Goal: Task Accomplishment & Management: Complete application form

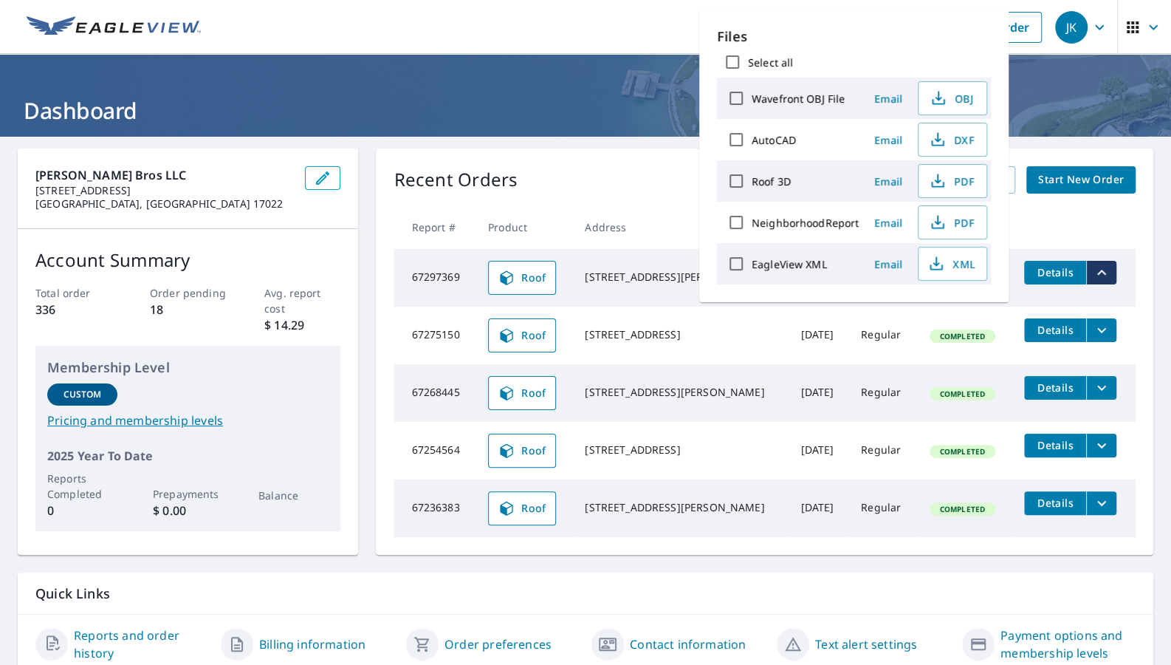
drag, startPoint x: 596, startPoint y: 27, endPoint x: 616, endPoint y: 30, distance: 20.2
click at [596, 27] on ul "Dashboard Order History Order" at bounding box center [630, 27] width 840 height 54
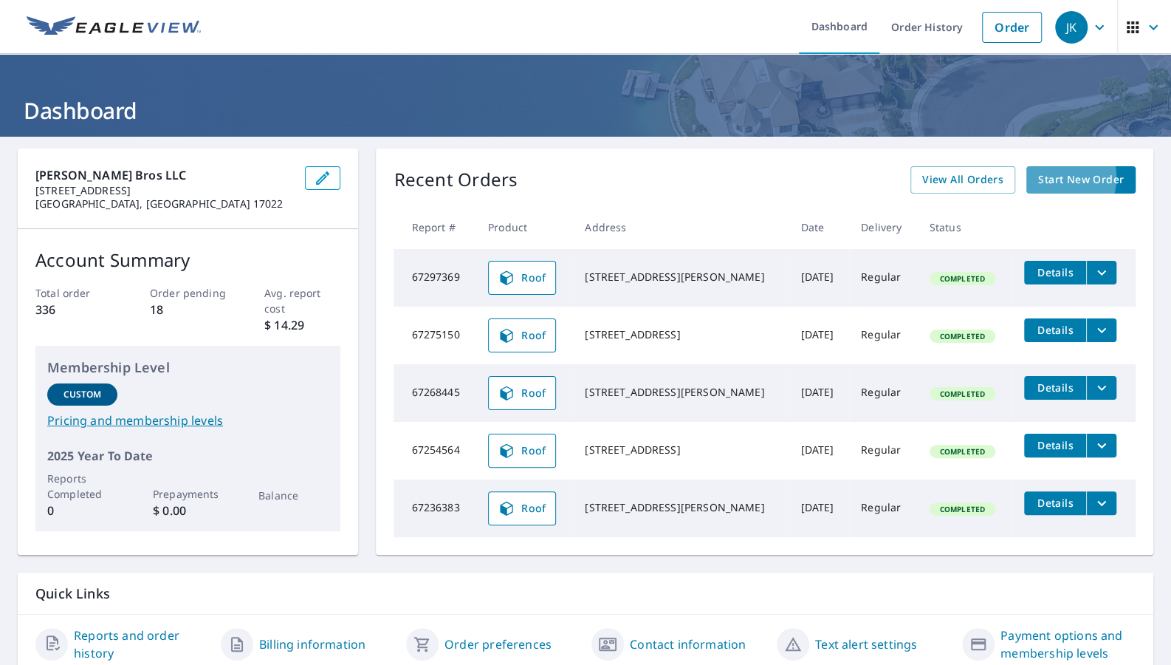
click at [1075, 177] on span "Start New Order" at bounding box center [1081, 180] width 86 height 18
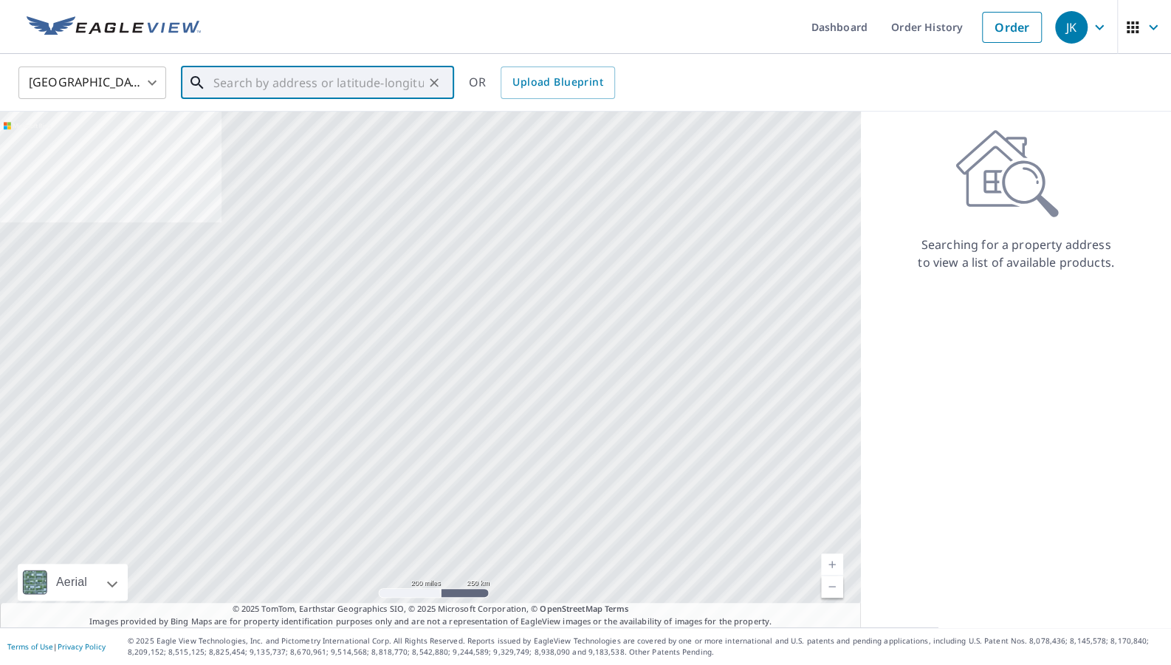
click at [306, 73] on input "text" at bounding box center [318, 82] width 210 height 41
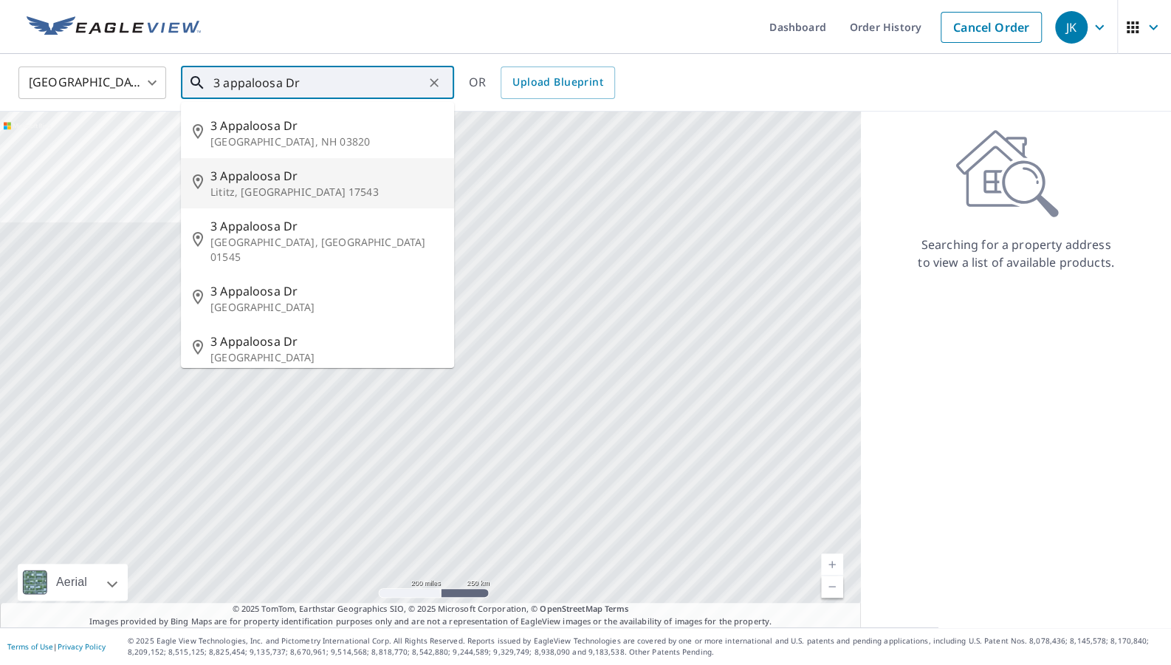
click at [229, 168] on span "3 Appaloosa Dr" at bounding box center [326, 176] width 232 height 18
type input "[STREET_ADDRESS][PERSON_NAME]"
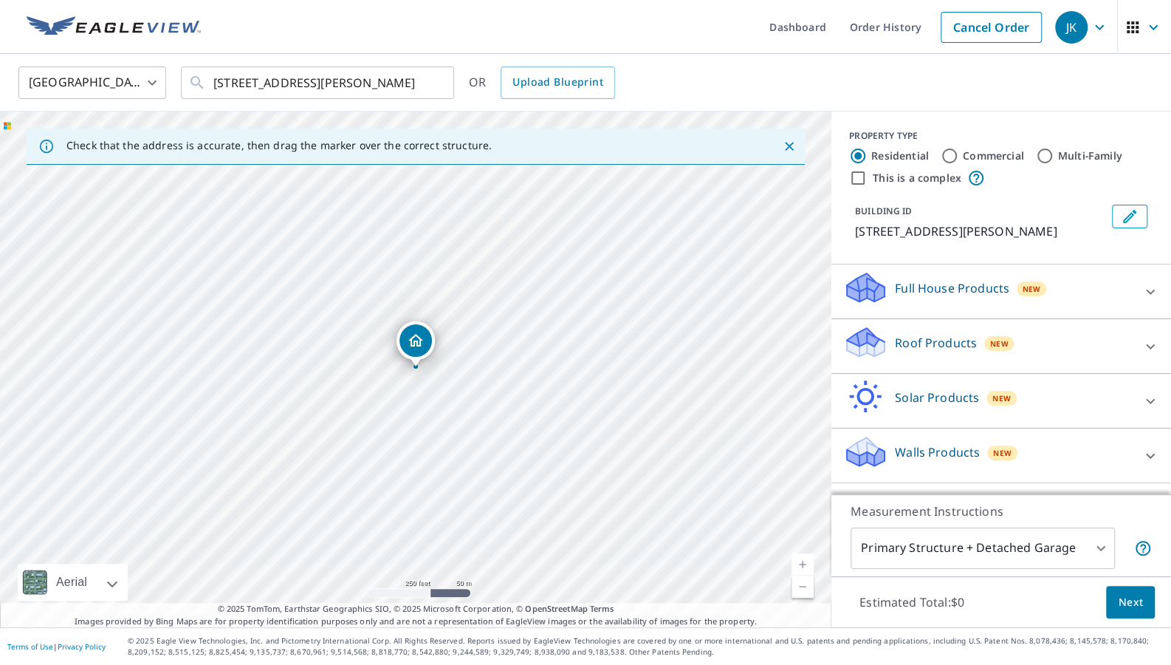
click at [1152, 340] on icon at bounding box center [1151, 347] width 18 height 18
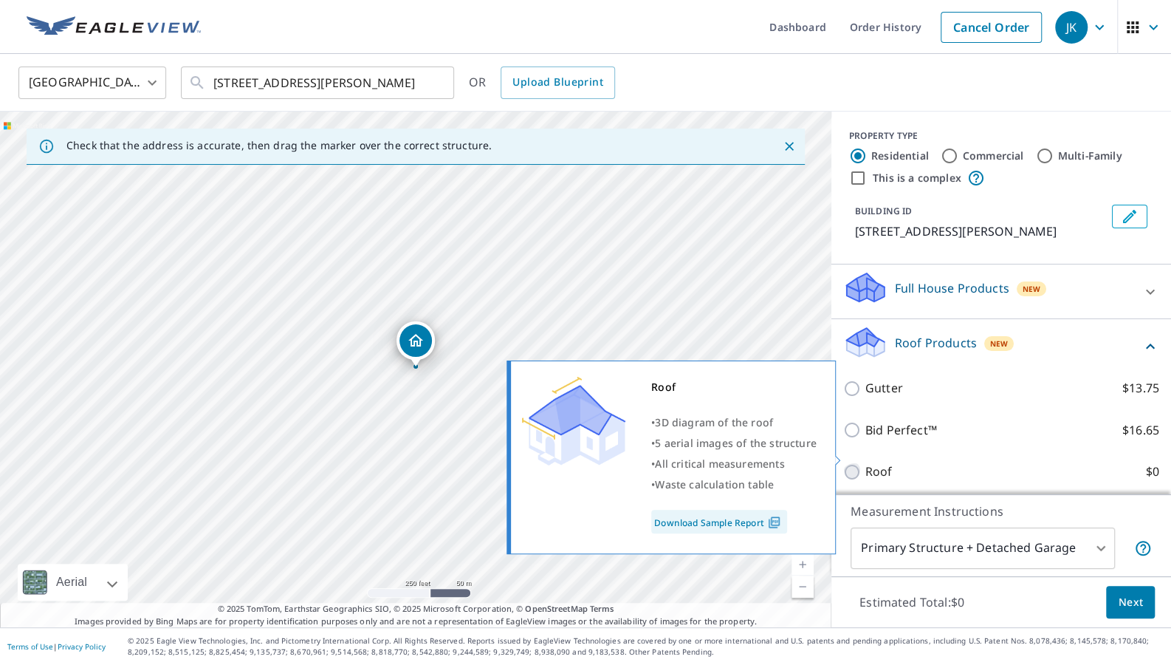
click at [855, 463] on input "Roof $0" at bounding box center [854, 472] width 22 height 18
checkbox input "true"
type input "3"
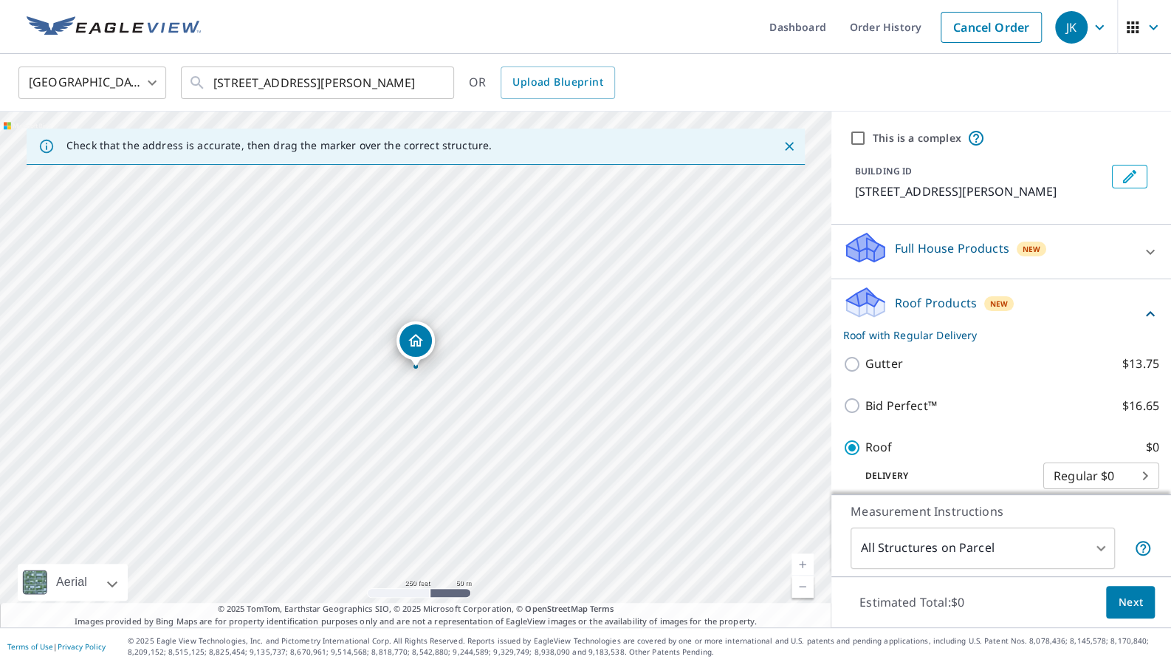
click at [1126, 603] on span "Next" at bounding box center [1130, 602] width 25 height 18
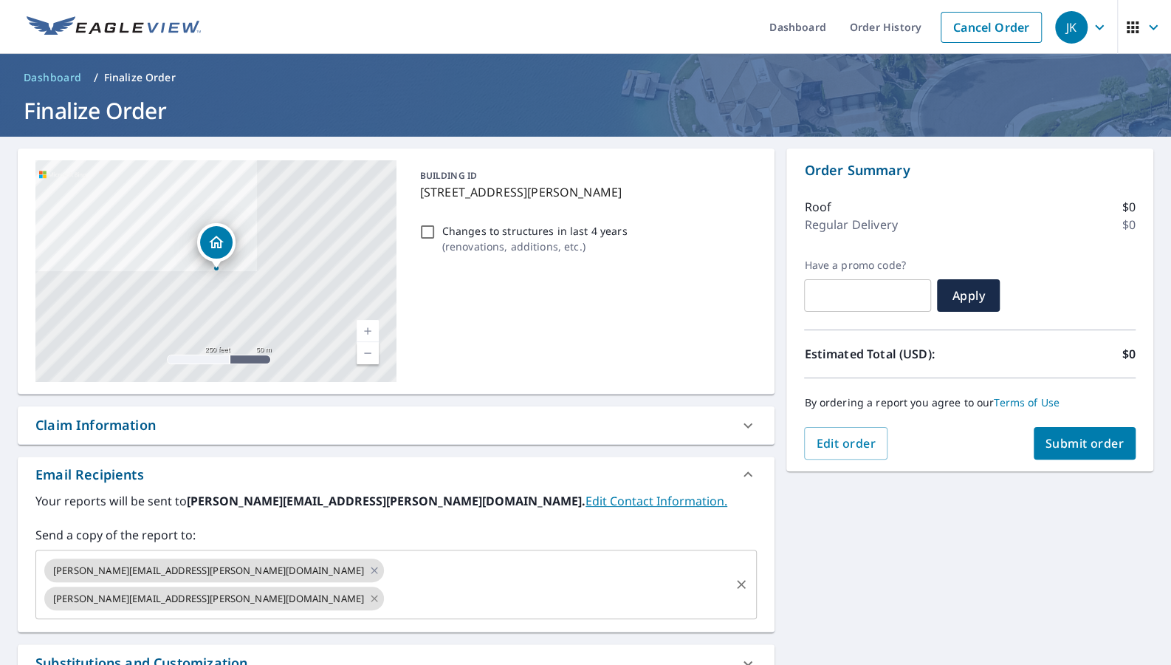
click at [371, 595] on icon at bounding box center [374, 598] width 7 height 7
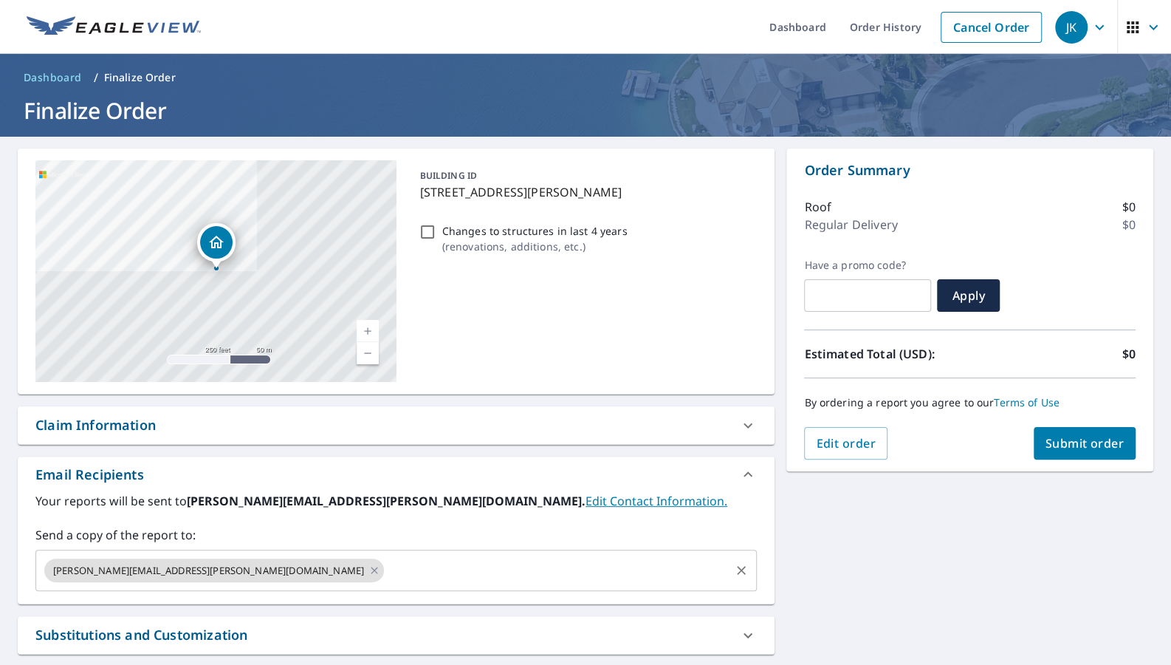
click at [386, 564] on input "text" at bounding box center [557, 570] width 342 height 28
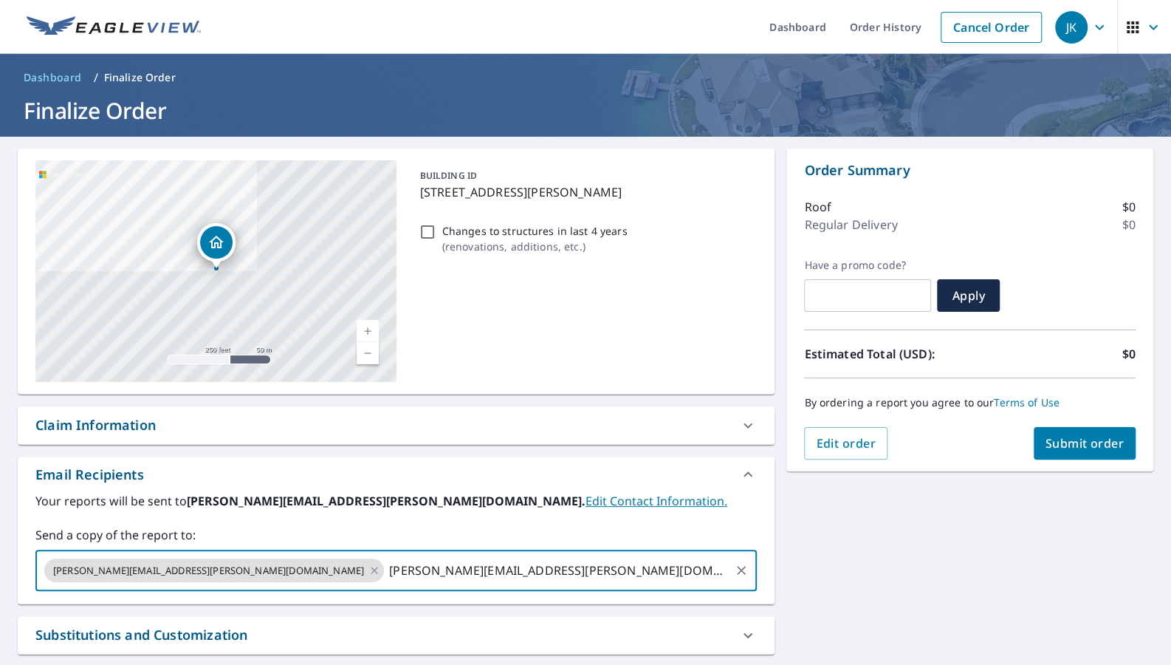
type input "[PERSON_NAME][EMAIL_ADDRESS][PERSON_NAME][DOMAIN_NAME]"
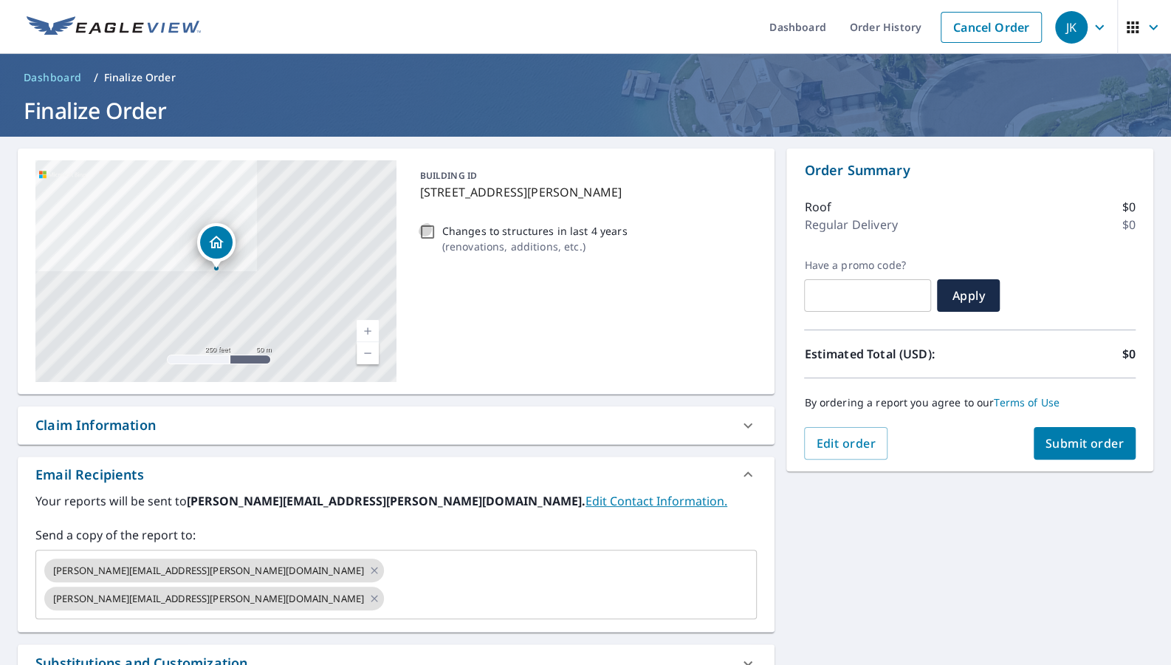
click at [422, 224] on input "Changes to structures in last 4 years ( renovations, additions, etc. )" at bounding box center [428, 232] width 18 height 18
checkbox input "true"
click at [1086, 446] on span "Submit order" at bounding box center [1085, 443] width 79 height 16
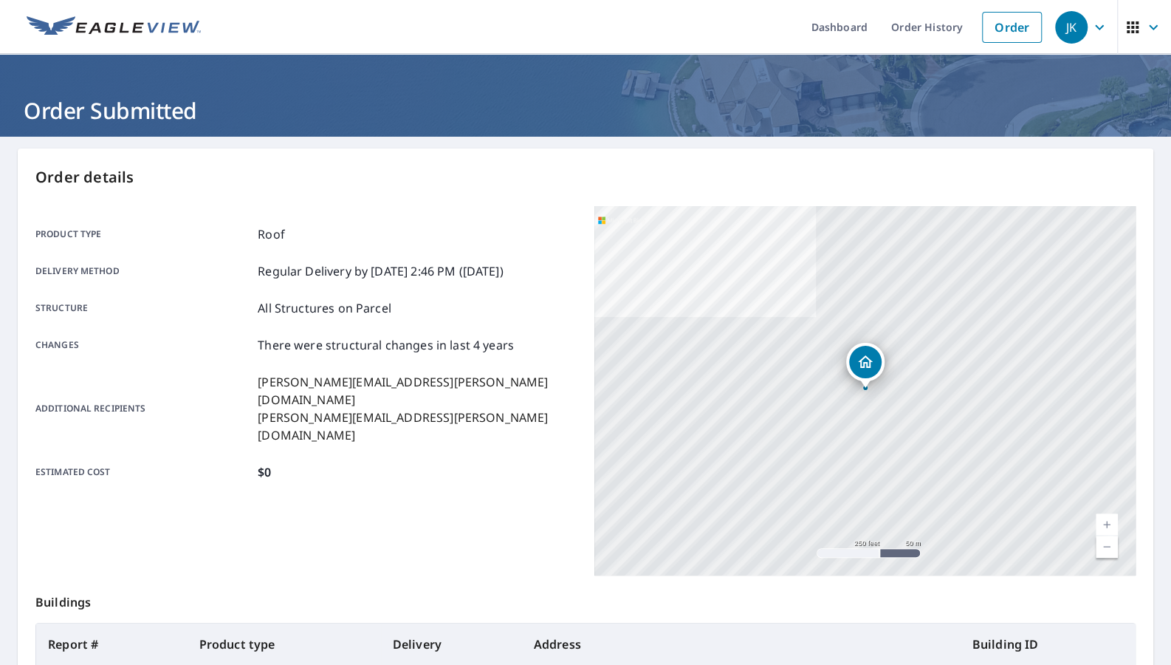
click at [114, 27] on img at bounding box center [114, 27] width 174 height 22
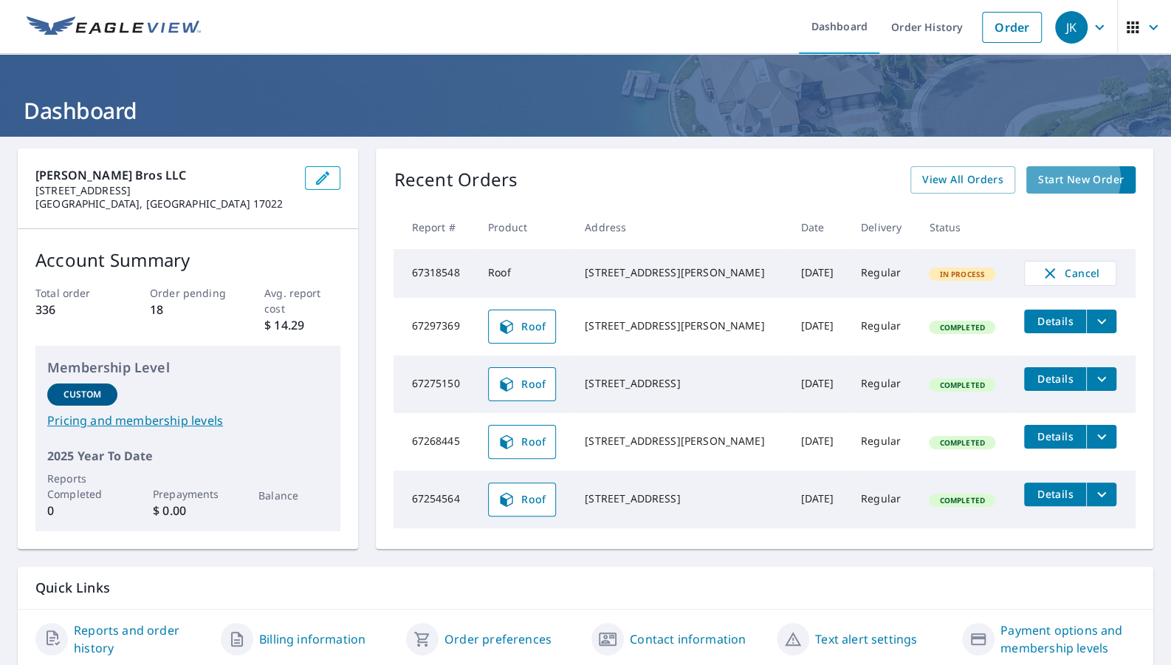
click at [1095, 179] on span "Start New Order" at bounding box center [1081, 180] width 86 height 18
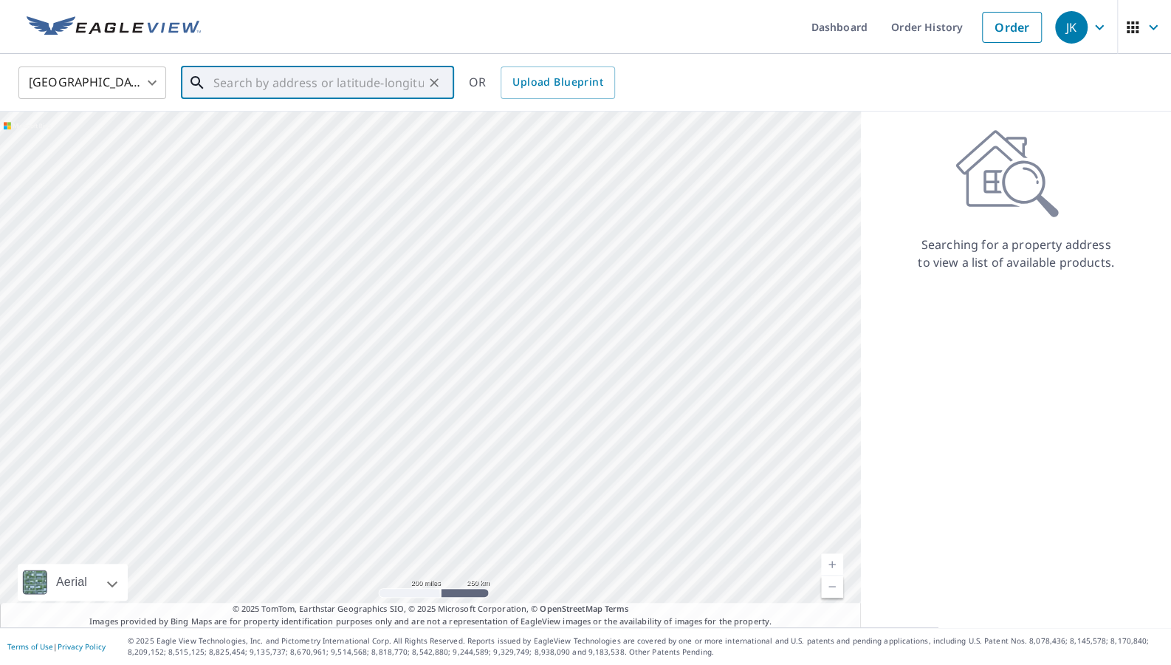
click at [290, 86] on input "text" at bounding box center [318, 82] width 210 height 41
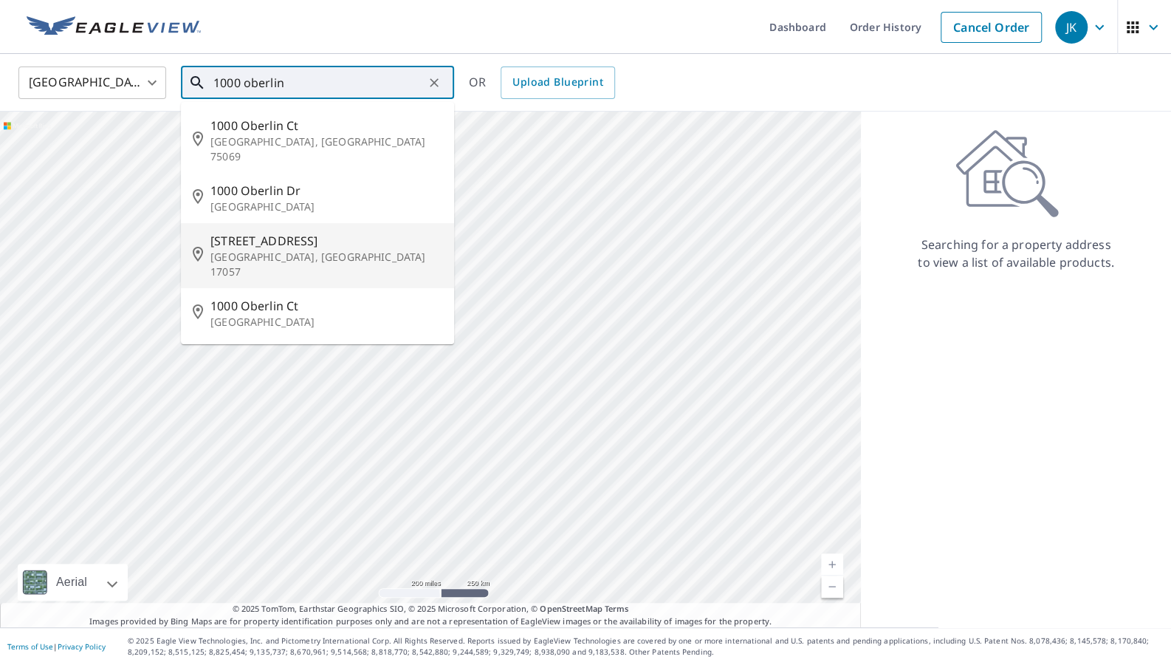
click at [232, 232] on span "[STREET_ADDRESS]" at bounding box center [326, 241] width 232 height 18
type input "[STREET_ADDRESS]"
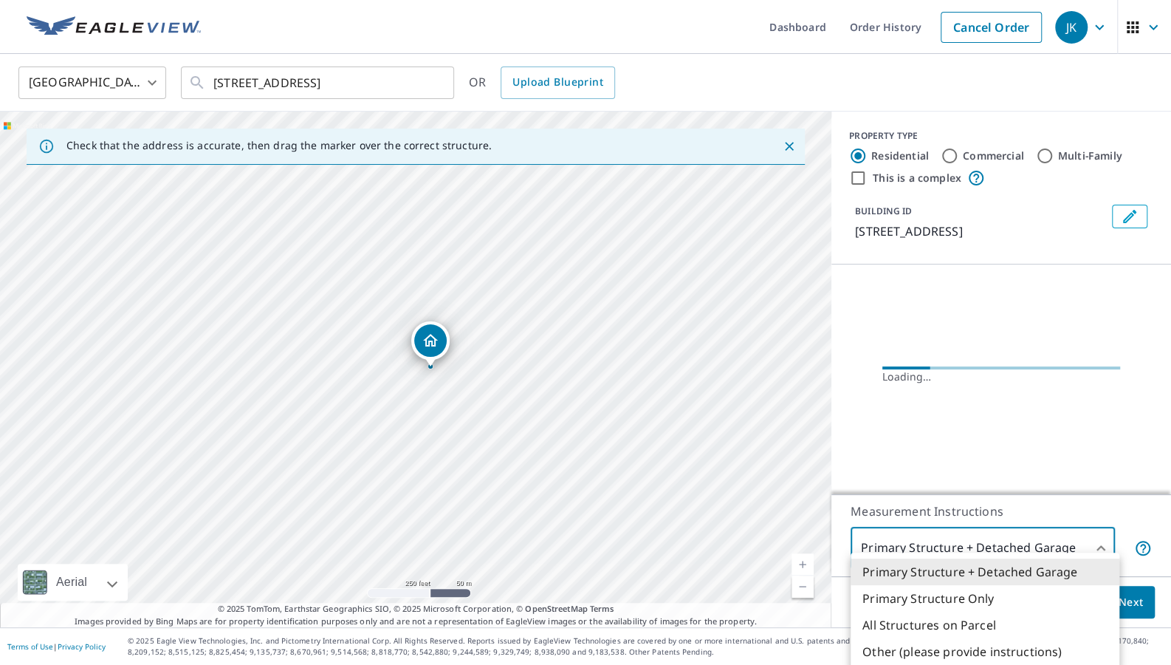
click at [1109, 552] on body "JK JK Dashboard Order History Cancel Order JK United States [GEOGRAPHIC_DATA] ​…" at bounding box center [585, 332] width 1171 height 665
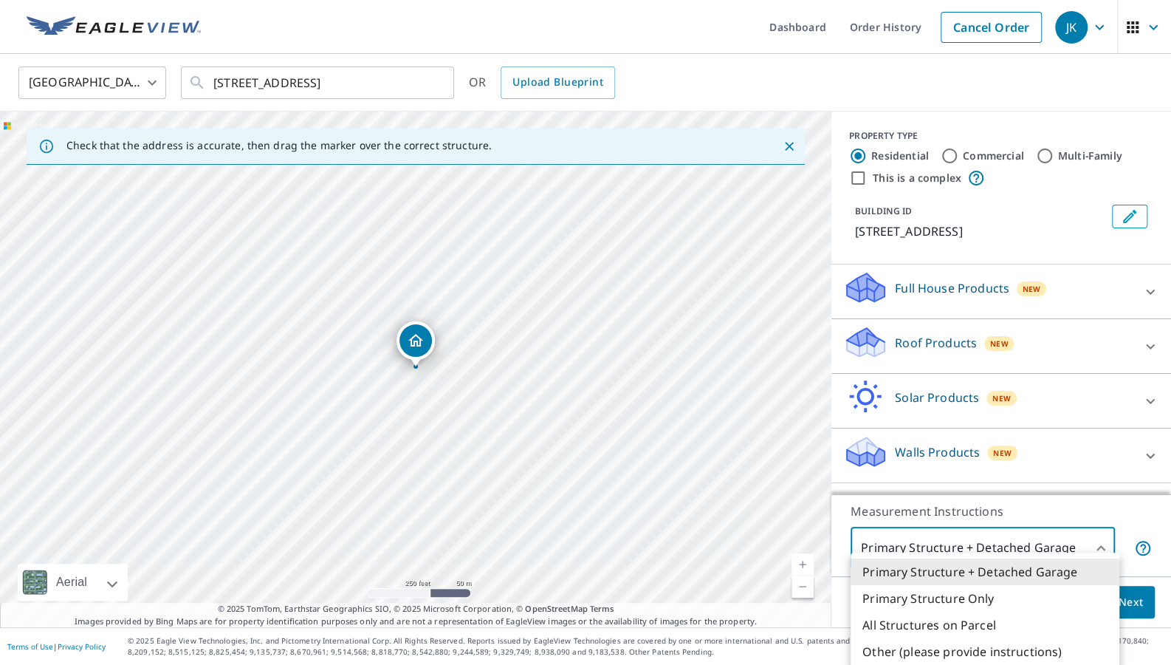
click at [1055, 592] on li "Primary Structure Only" at bounding box center [985, 598] width 269 height 27
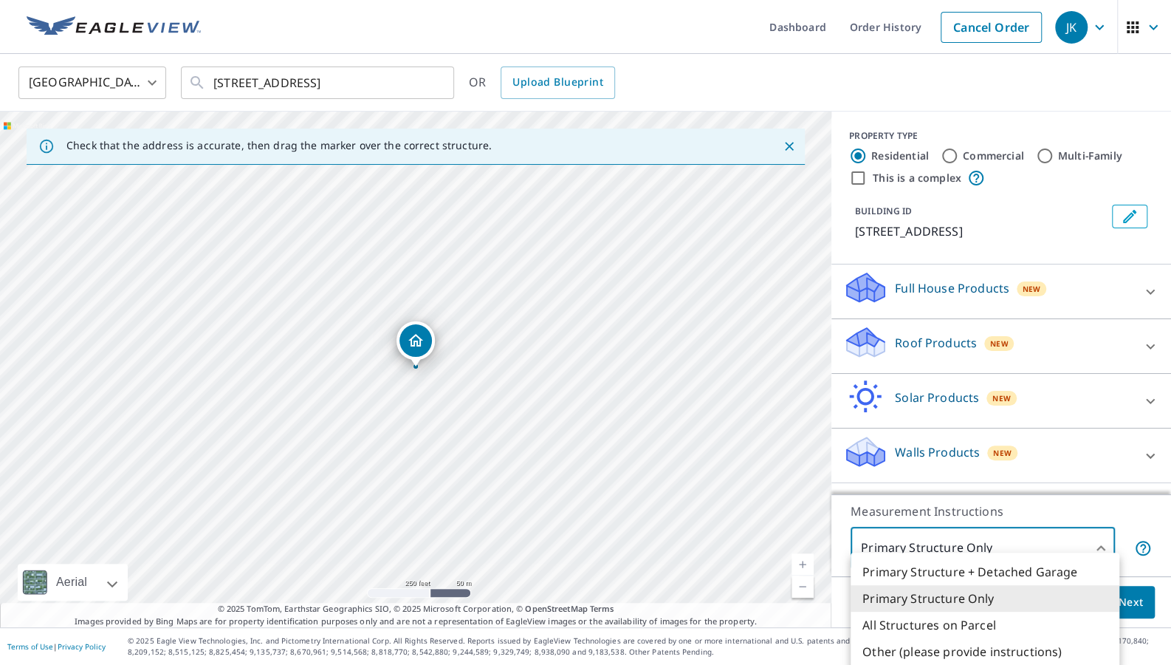
click at [1106, 552] on body "JK JK Dashboard Order History Cancel Order JK United States [GEOGRAPHIC_DATA] ​…" at bounding box center [585, 332] width 1171 height 665
click at [1030, 567] on li "Primary Structure + Detached Garage" at bounding box center [985, 571] width 269 height 27
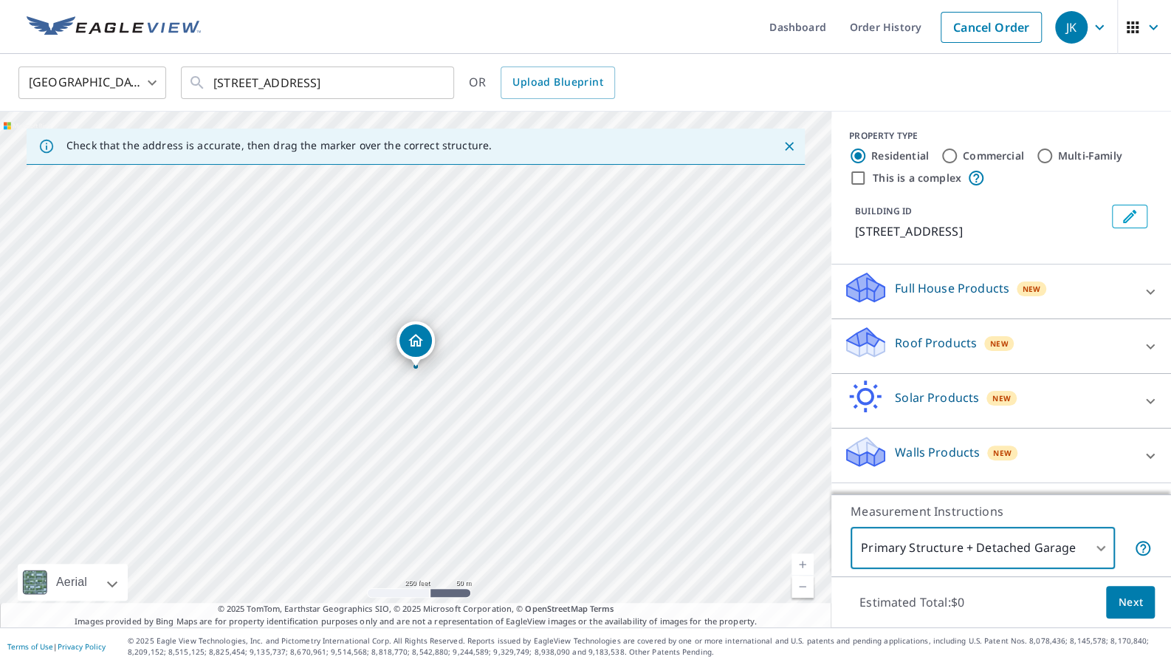
click at [1106, 552] on body "JK JK Dashboard Order History Cancel Order JK United States [GEOGRAPHIC_DATA] ​…" at bounding box center [585, 332] width 1171 height 665
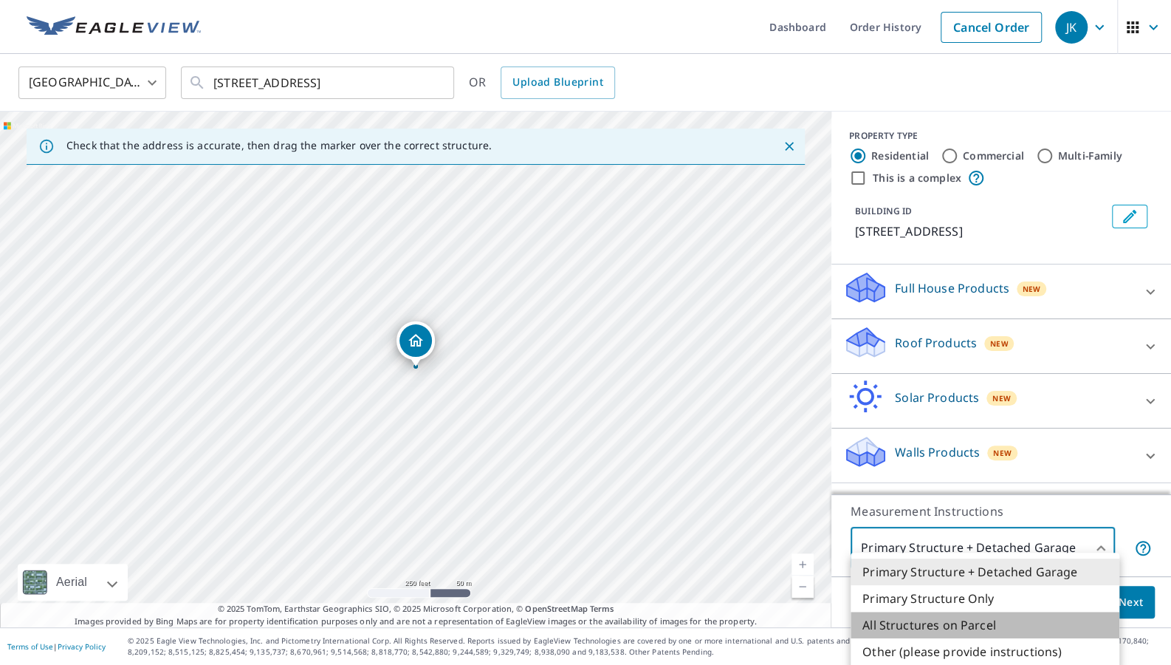
click at [1055, 614] on li "All Structures on Parcel" at bounding box center [985, 625] width 269 height 27
type input "3"
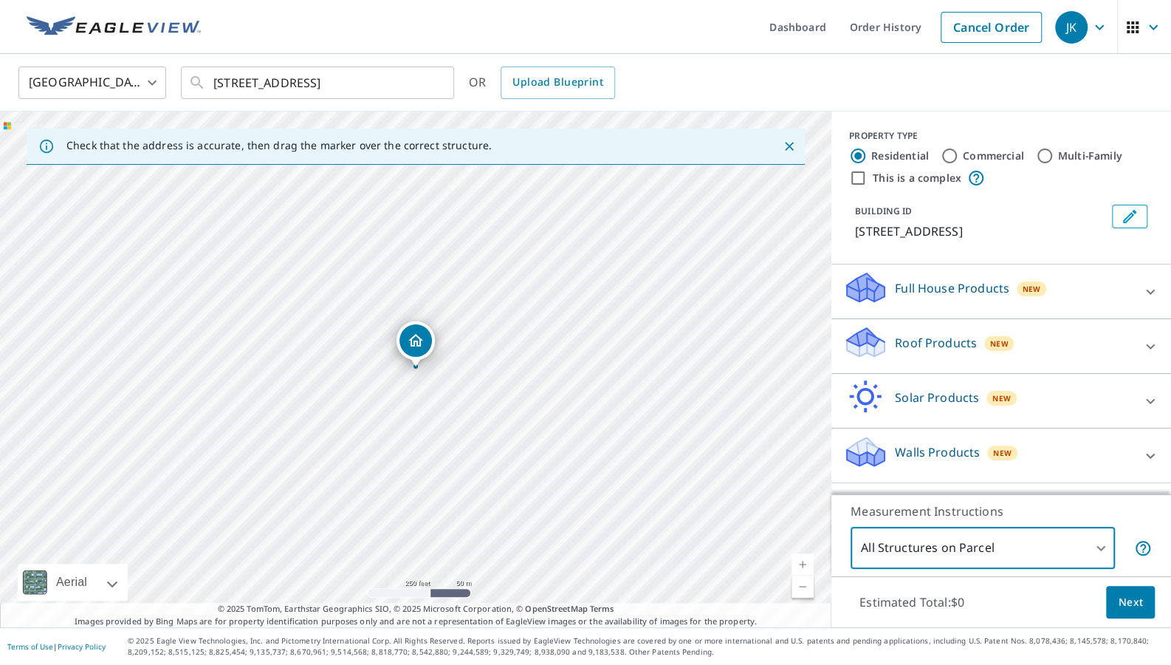
click at [1150, 340] on icon at bounding box center [1151, 347] width 18 height 18
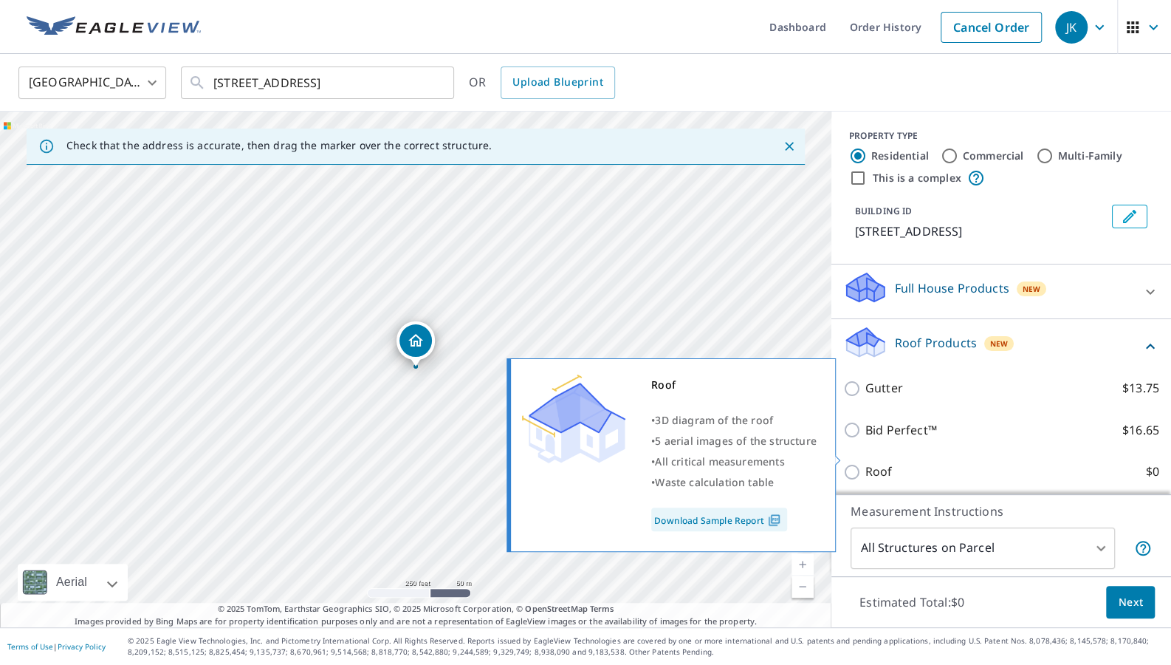
click at [851, 463] on input "Roof $0" at bounding box center [854, 472] width 22 height 18
checkbox input "true"
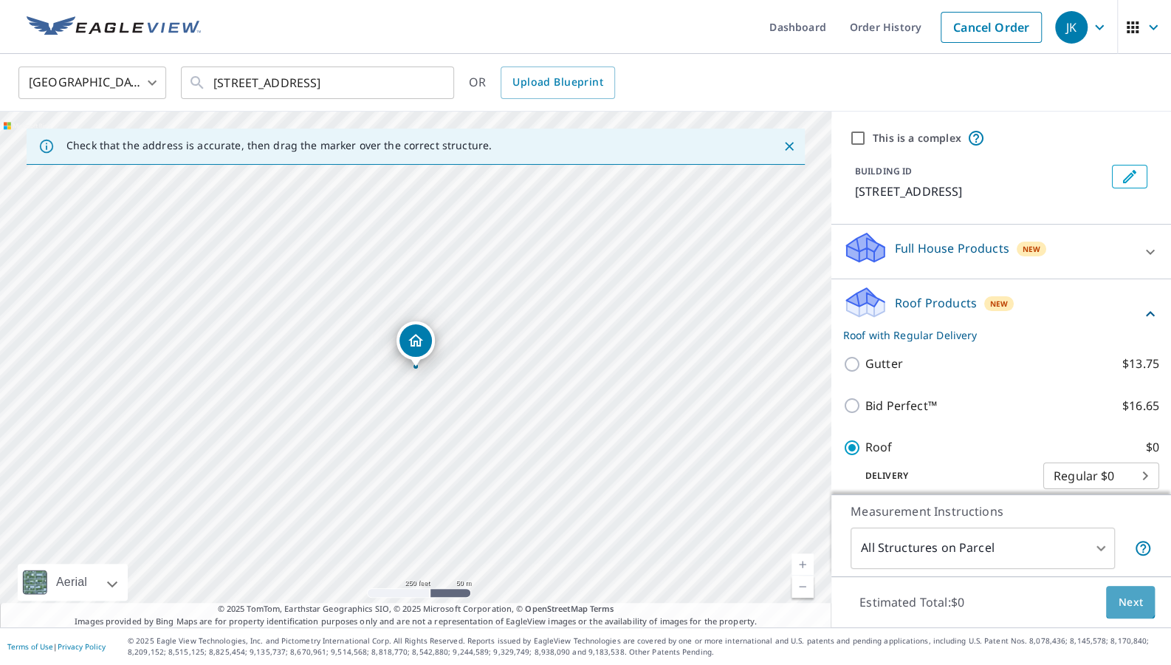
click at [1131, 603] on span "Next" at bounding box center [1130, 602] width 25 height 18
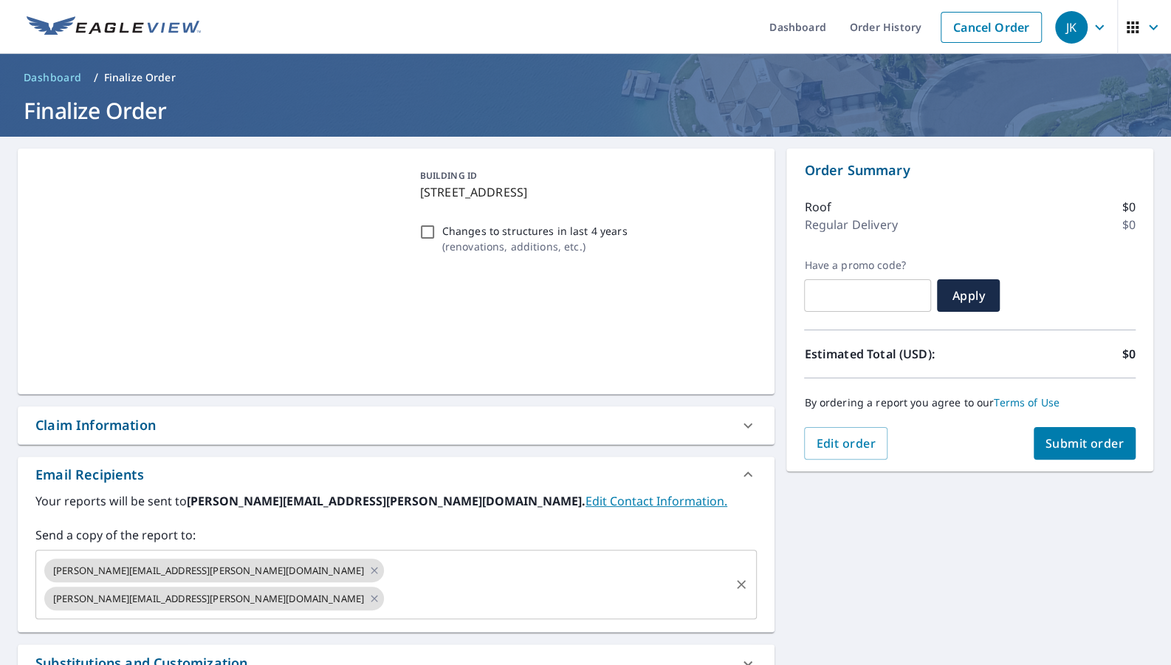
click at [371, 595] on icon at bounding box center [374, 598] width 7 height 7
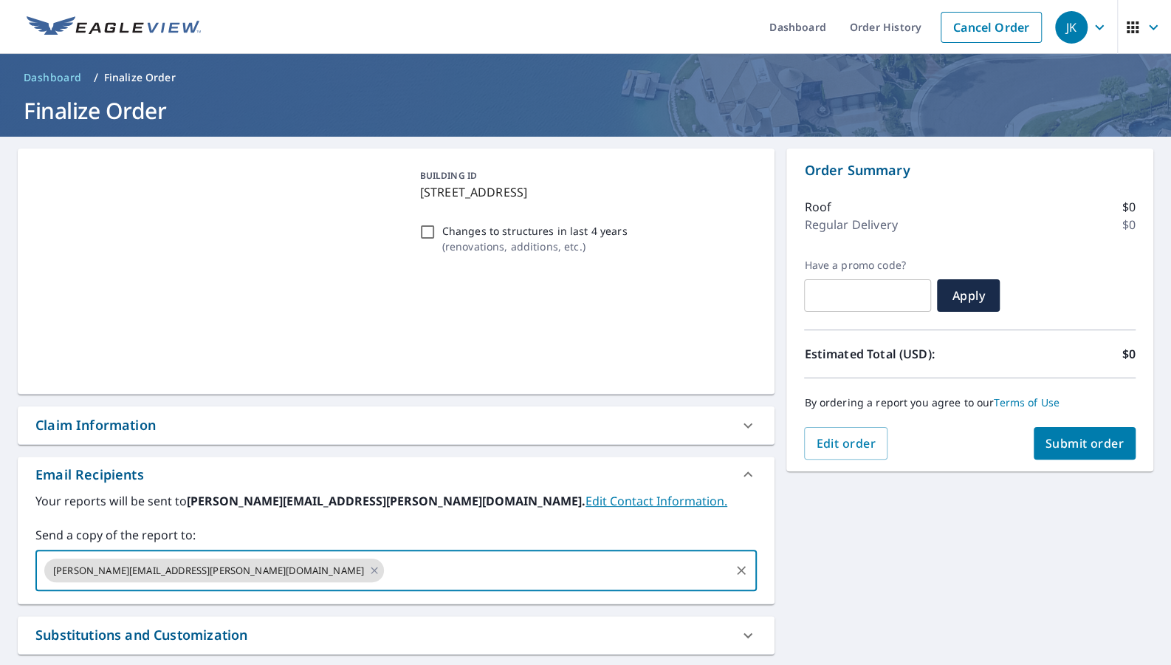
click at [386, 565] on input "text" at bounding box center [557, 570] width 342 height 28
type input "[PERSON_NAME][EMAIL_ADDRESS][PERSON_NAME][DOMAIN_NAME]"
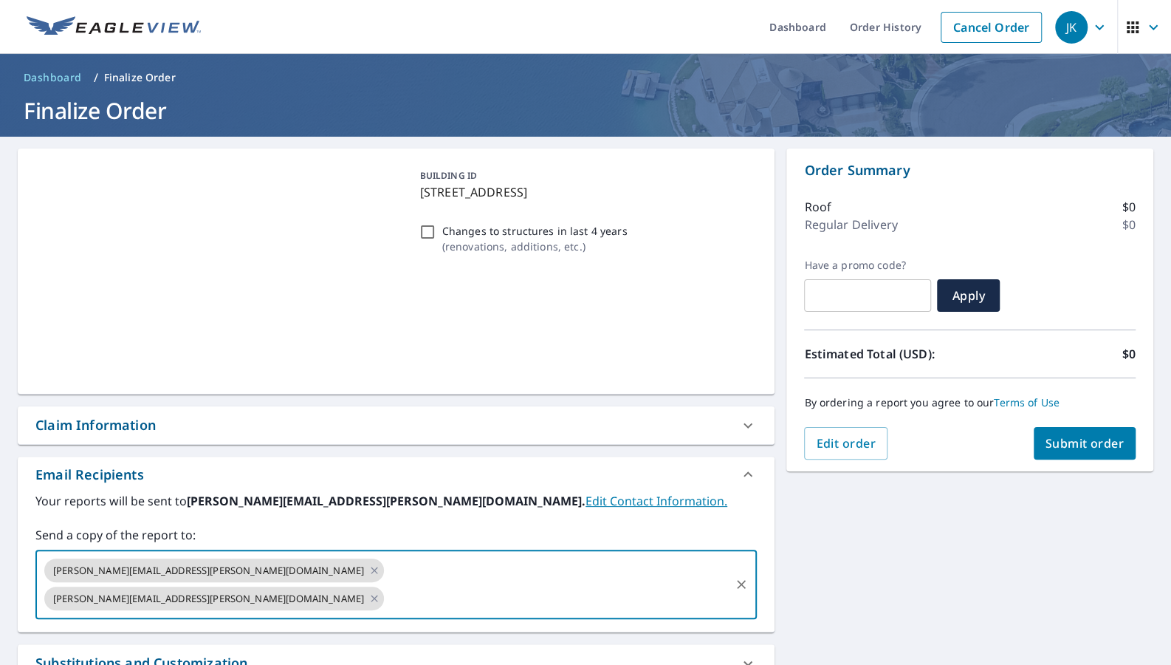
click at [422, 223] on input "Changes to structures in last 4 years ( renovations, additions, etc. )" at bounding box center [428, 232] width 18 height 18
checkbox input "true"
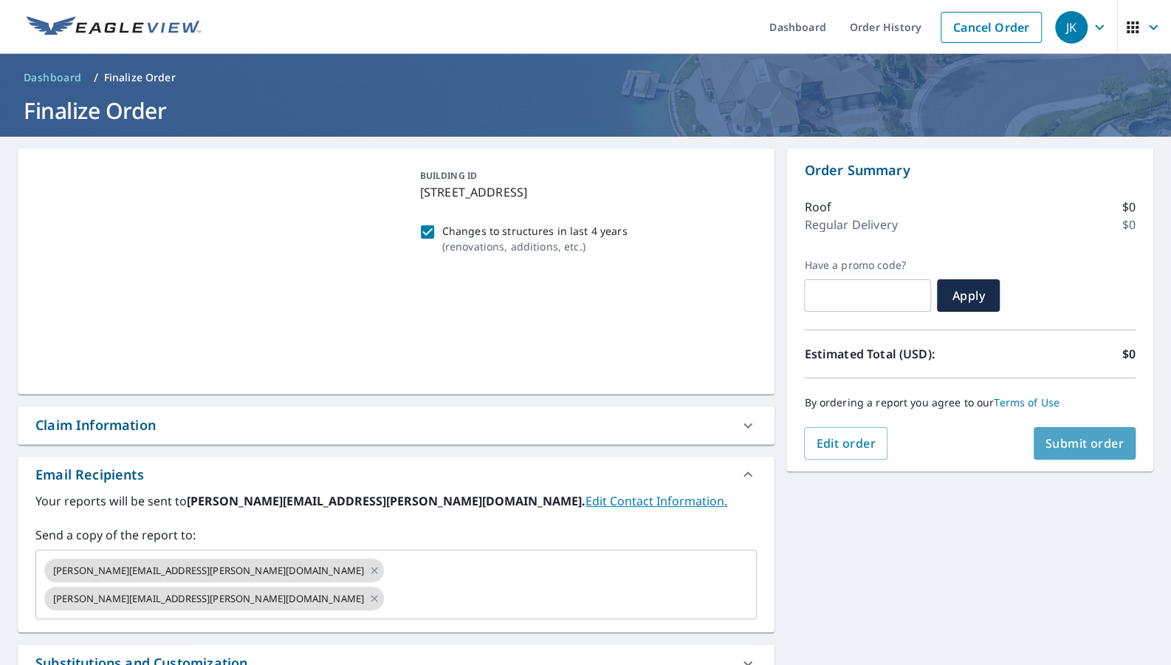
click at [1069, 445] on span "Submit order" at bounding box center [1085, 443] width 79 height 16
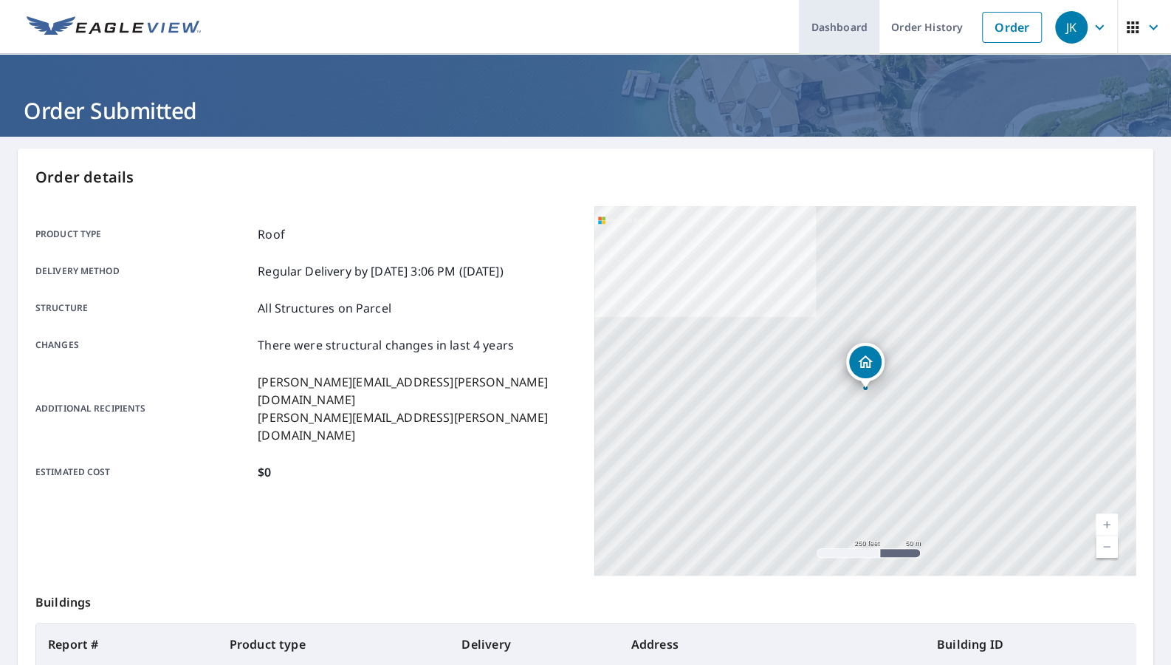
click at [856, 27] on link "Dashboard" at bounding box center [839, 27] width 81 height 54
